Goal: Complete application form

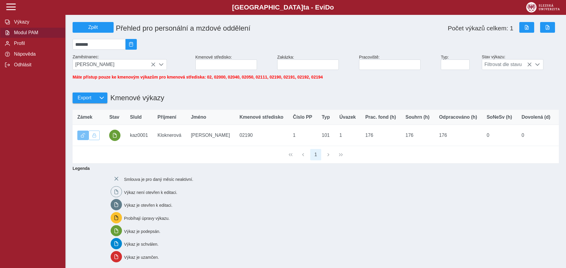
scroll to position [4, 24]
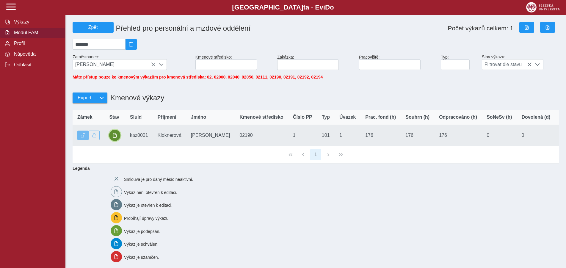
click at [115, 138] on span "button" at bounding box center [115, 135] width 5 height 5
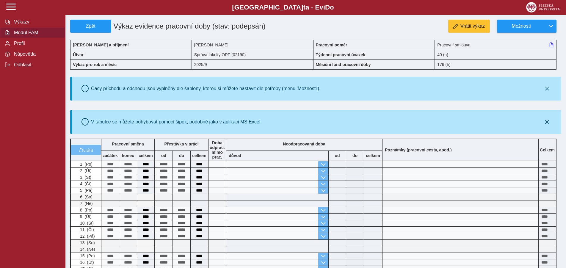
click at [34, 38] on button "Modul PAM" at bounding box center [32, 32] width 65 height 11
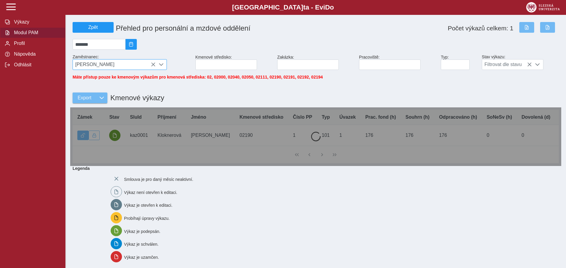
click at [151, 63] on span "[PERSON_NAME]" at bounding box center [114, 65] width 83 height 10
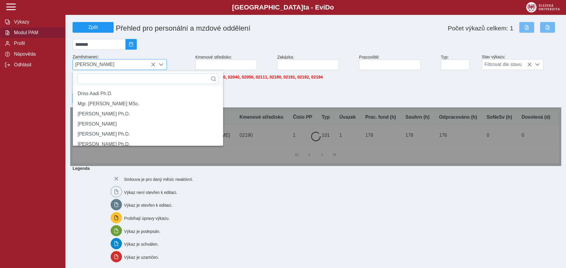
scroll to position [4, 24]
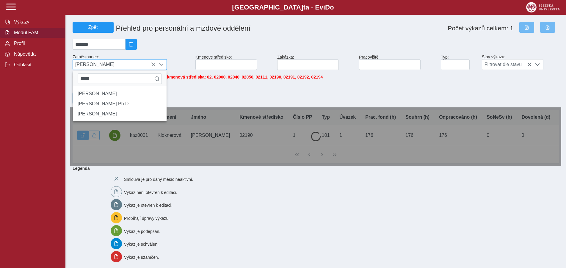
type input "******"
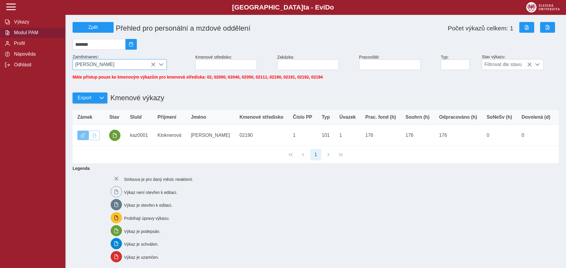
click at [151, 66] on span "[PERSON_NAME]" at bounding box center [114, 65] width 83 height 10
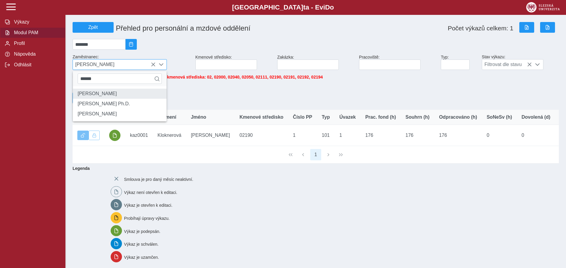
click at [94, 96] on li "[PERSON_NAME]" at bounding box center [120, 94] width 94 height 10
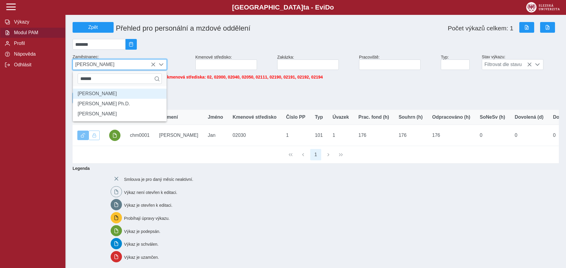
scroll to position [4, 24]
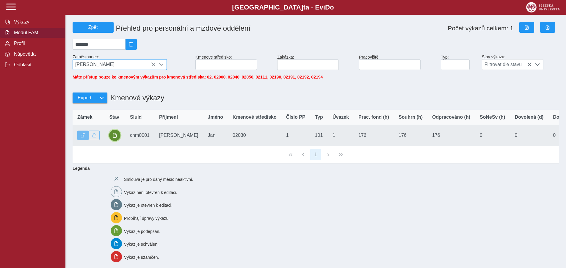
click at [116, 138] on span "button" at bounding box center [115, 135] width 5 height 5
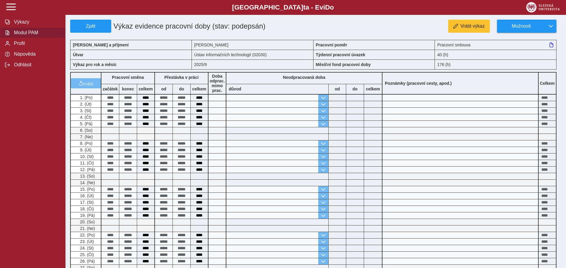
click at [25, 35] on span "Modul PAM" at bounding box center [36, 32] width 48 height 5
